Goal: Communication & Community: Participate in discussion

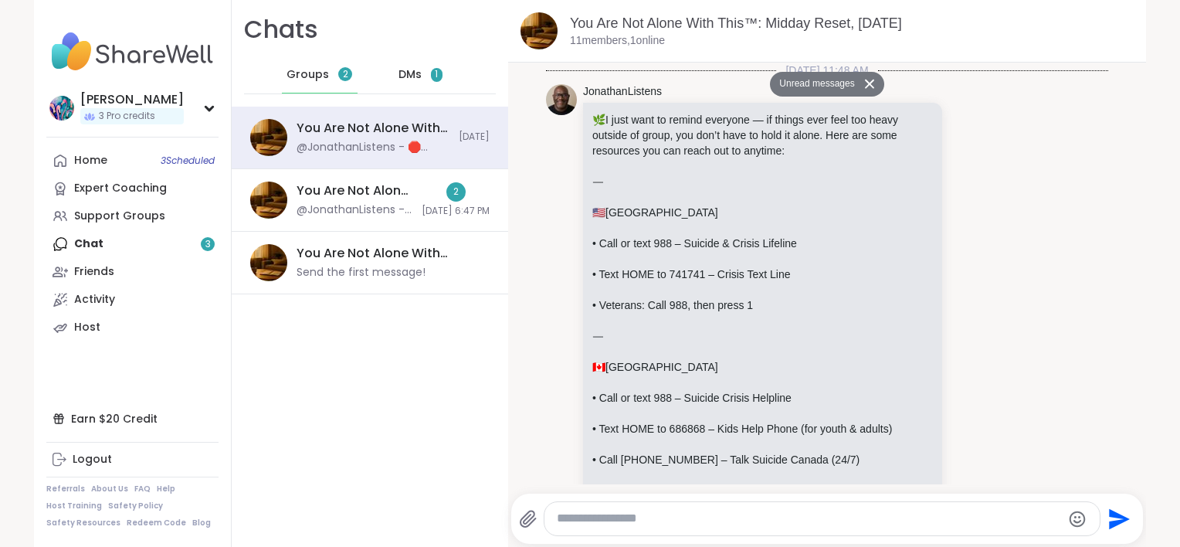
scroll to position [1915, 0]
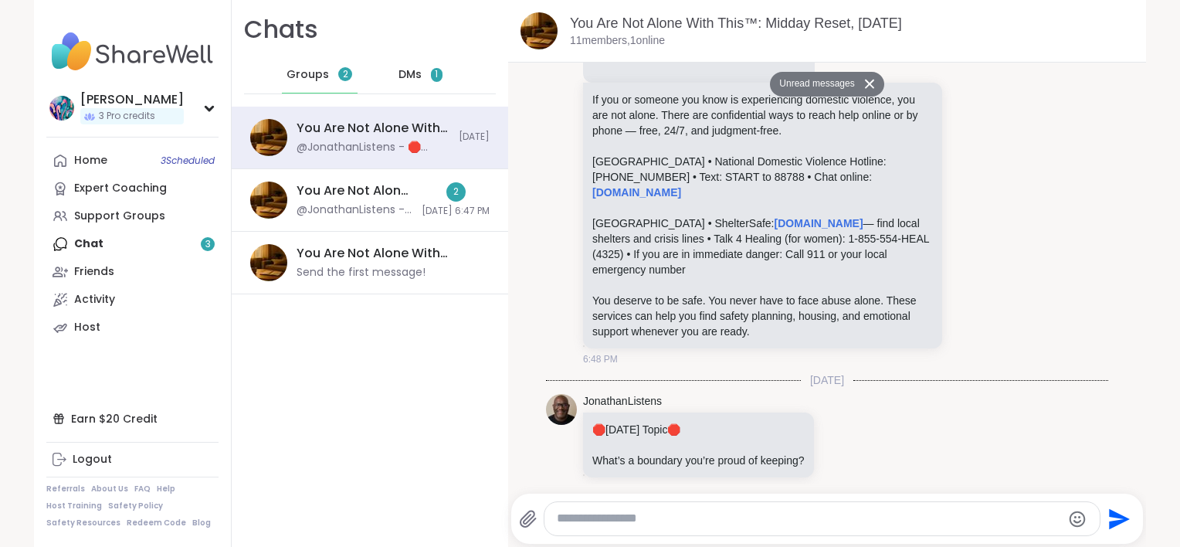
click at [398, 74] on span "DMs" at bounding box center [409, 74] width 23 height 15
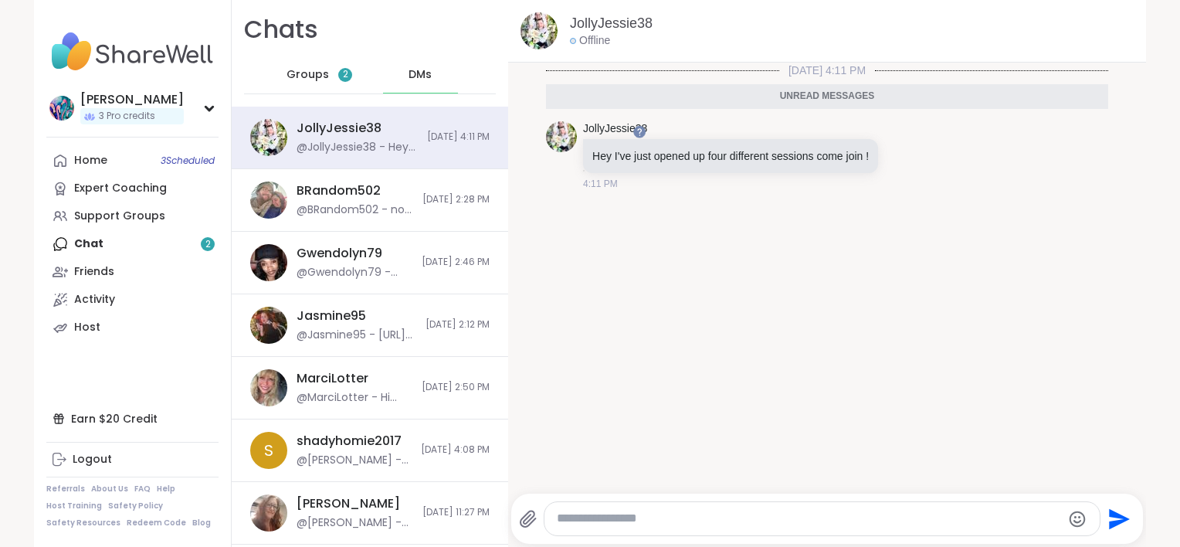
click at [314, 77] on span "Groups" at bounding box center [307, 74] width 42 height 15
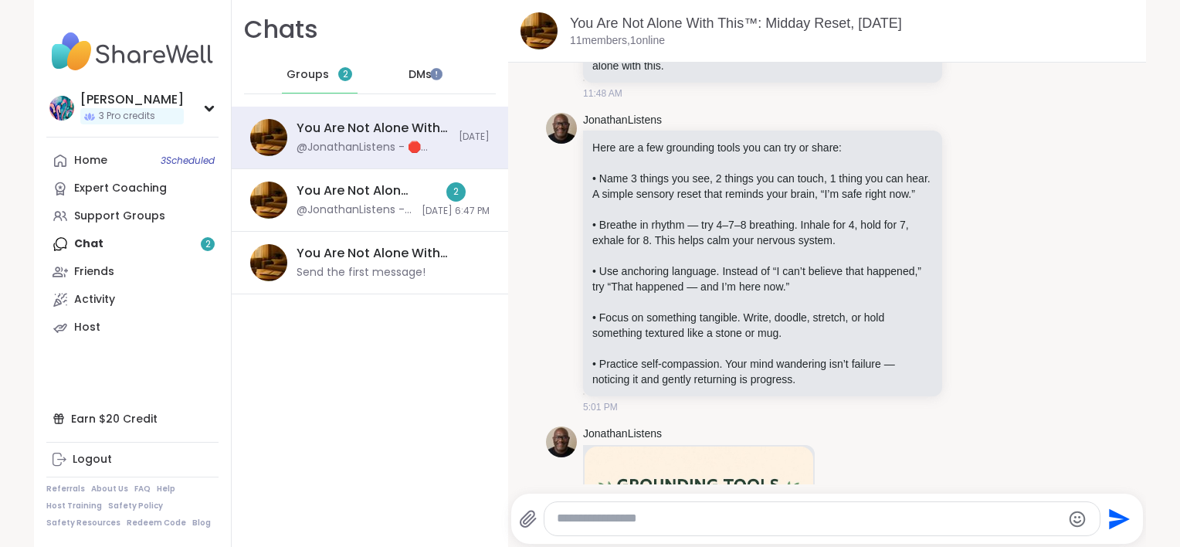
scroll to position [550, 0]
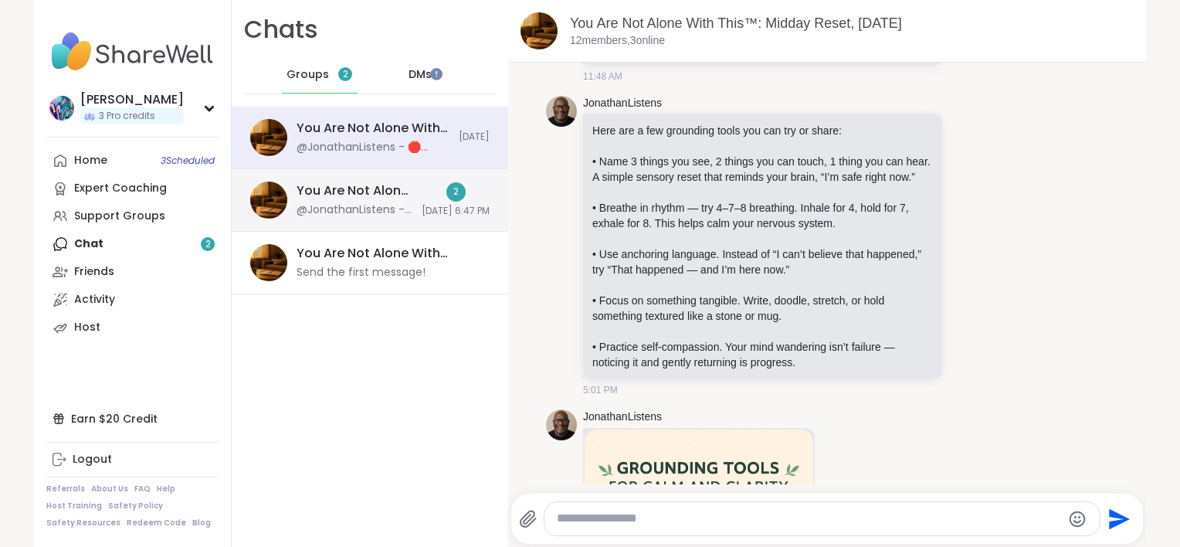
click at [358, 194] on div "You Are Not Alone With This™, [DATE]" at bounding box center [354, 190] width 116 height 17
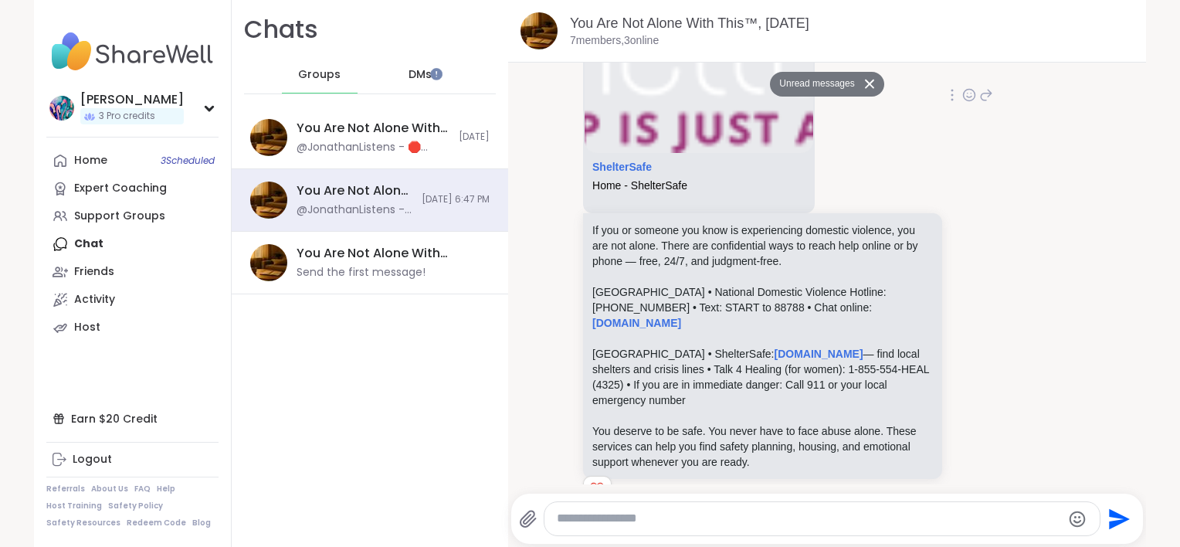
scroll to position [1002, 0]
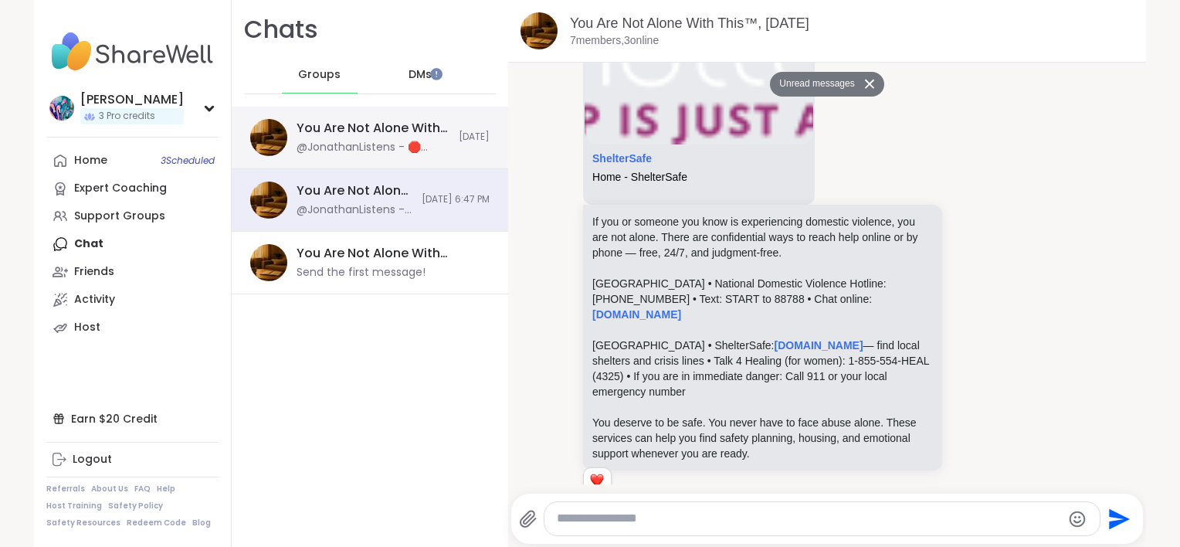
click at [356, 141] on div "@JonathanListens - 🛑 [DATE] Topic 🛑 What’s a boundary you’re proud of keeping?" at bounding box center [372, 147] width 153 height 15
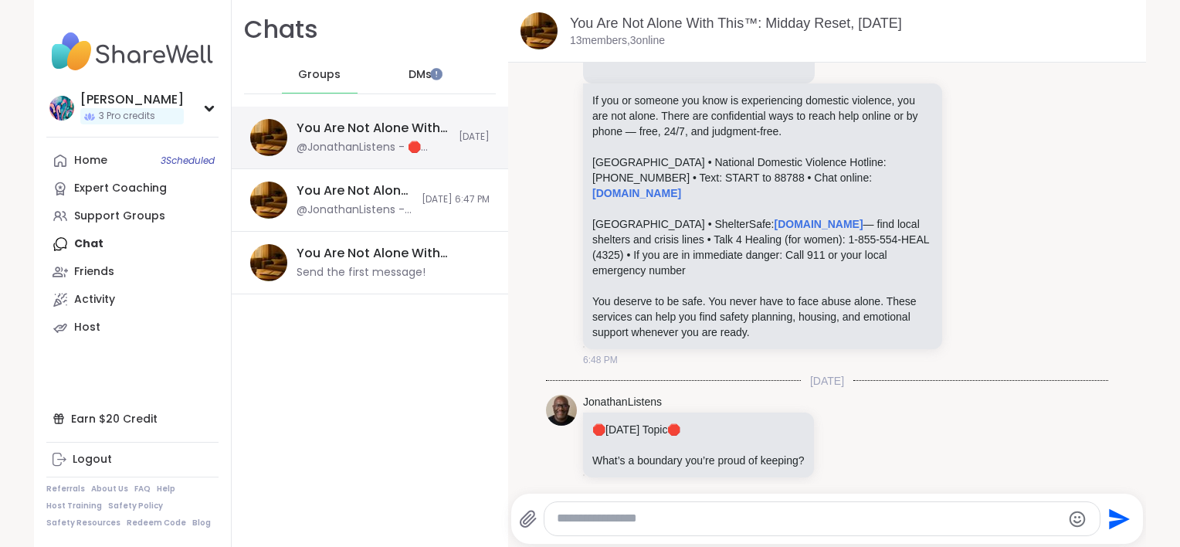
scroll to position [0, 0]
click at [413, 86] on div "DMs" at bounding box center [421, 74] width 76 height 37
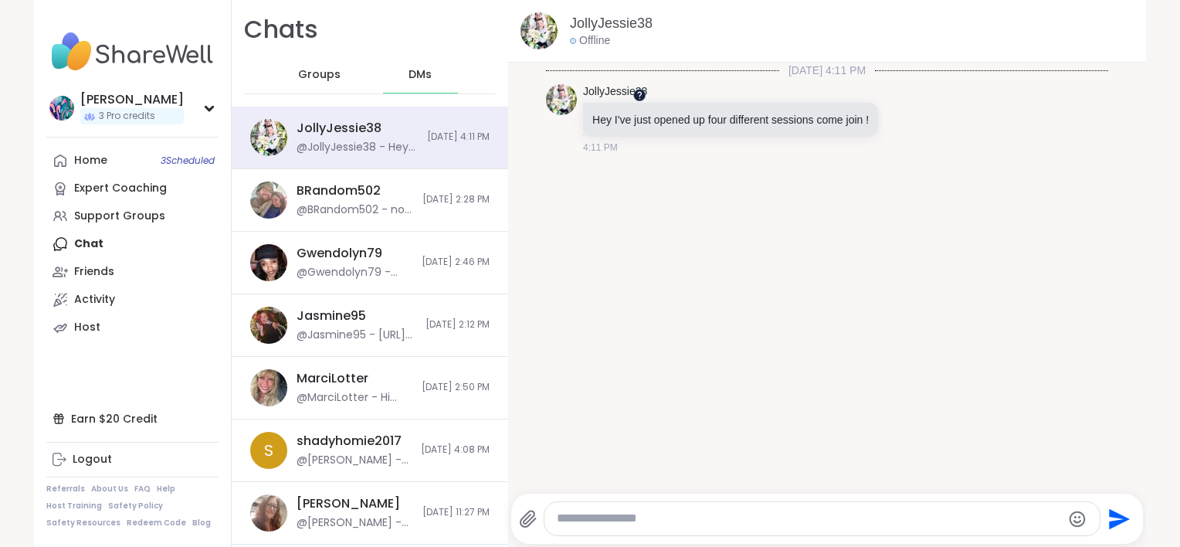
click at [642, 100] on div at bounding box center [638, 95] width 12 height 12
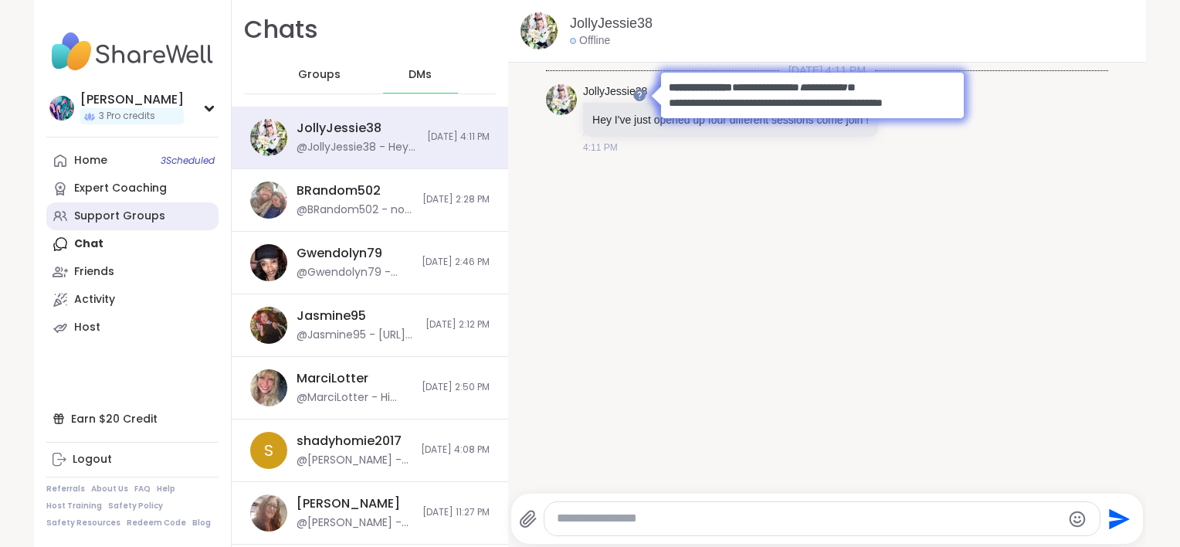
click at [110, 216] on div "Support Groups" at bounding box center [119, 215] width 91 height 15
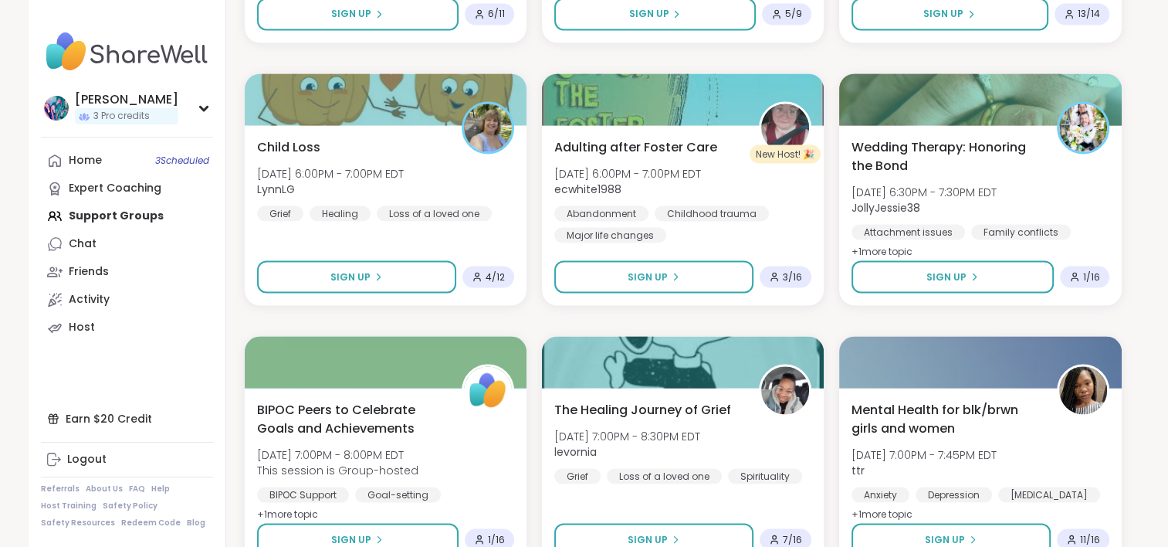
scroll to position [2914, 0]
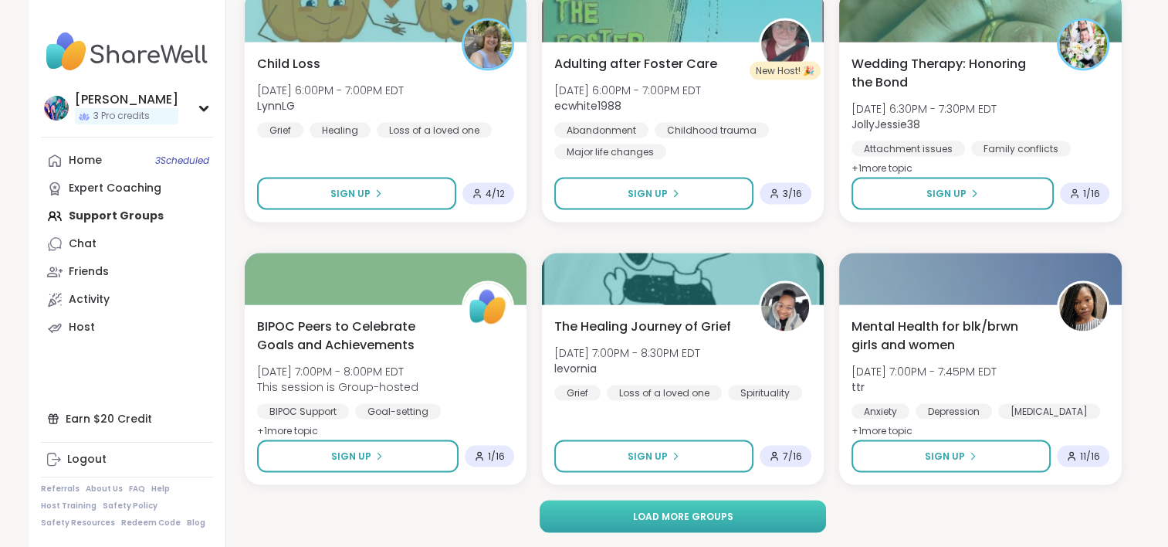
click at [679, 524] on button "Load more groups" at bounding box center [683, 516] width 286 height 32
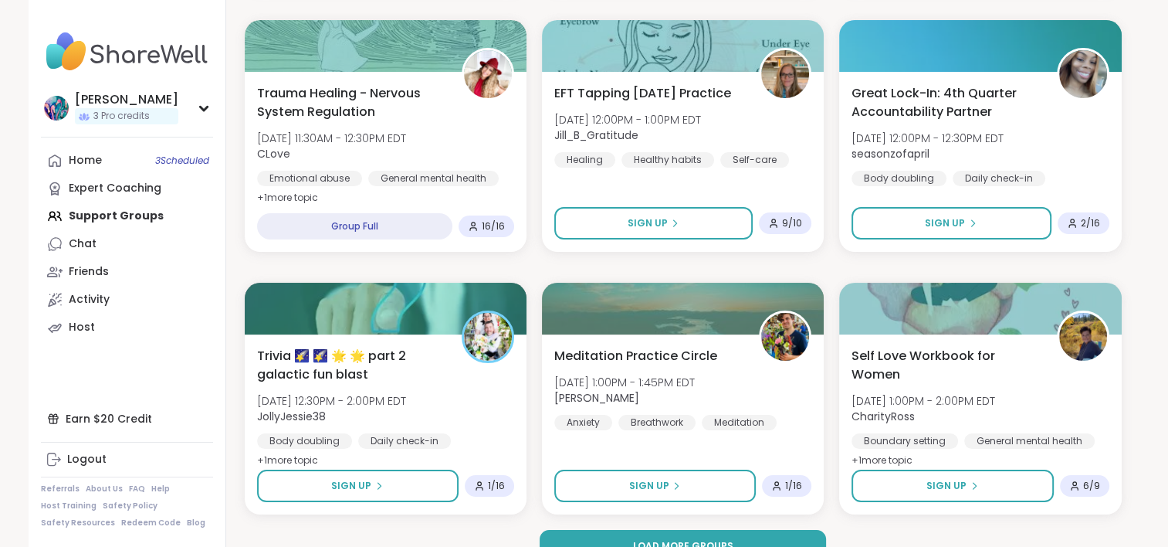
scroll to position [6064, 0]
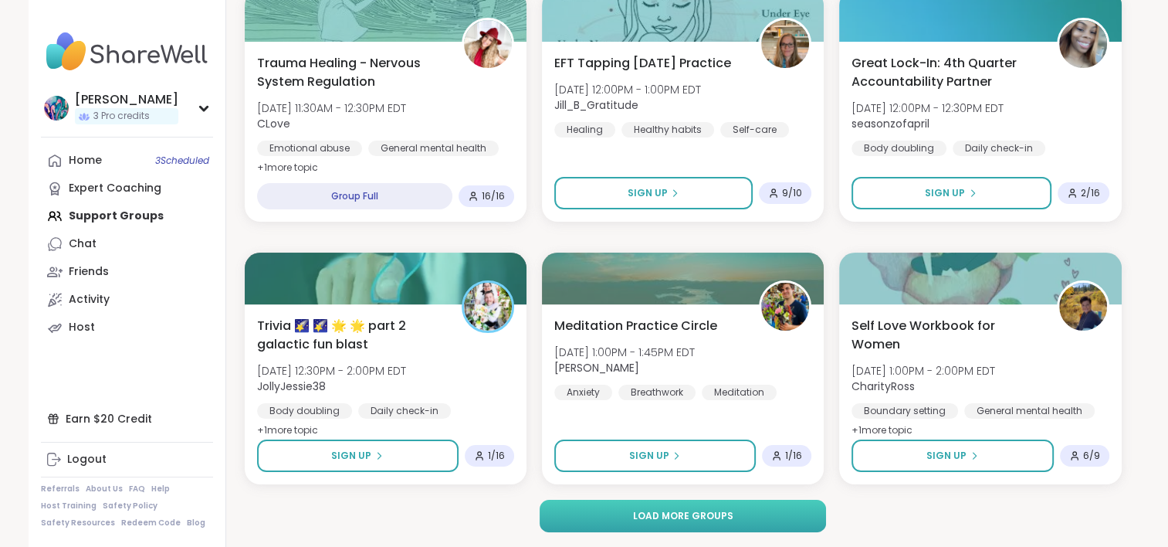
click at [669, 525] on button "Load more groups" at bounding box center [683, 516] width 286 height 32
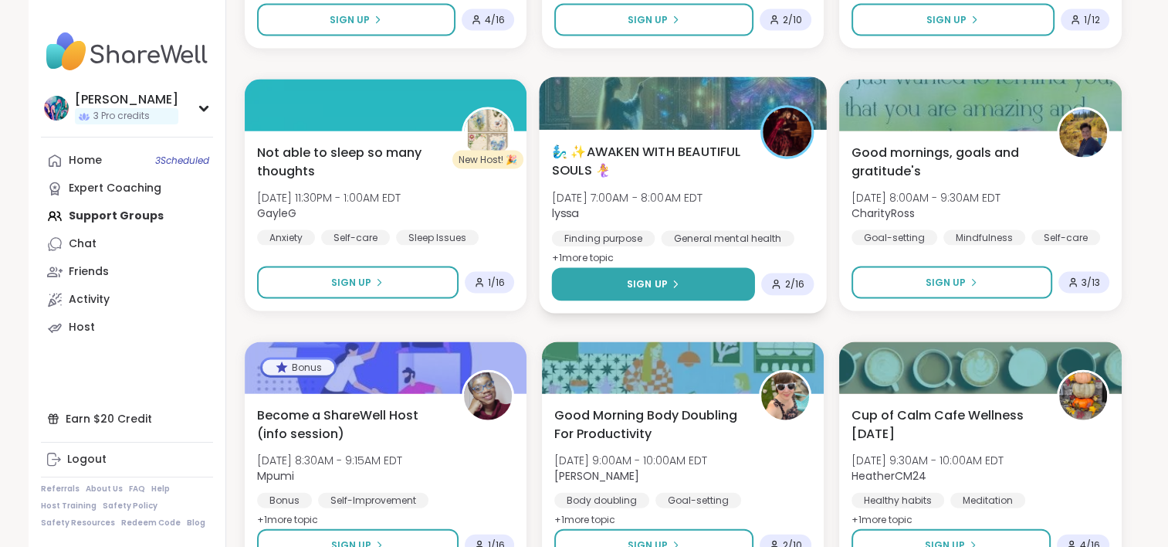
scroll to position [9152, 0]
